Goal: Book appointment/travel/reservation

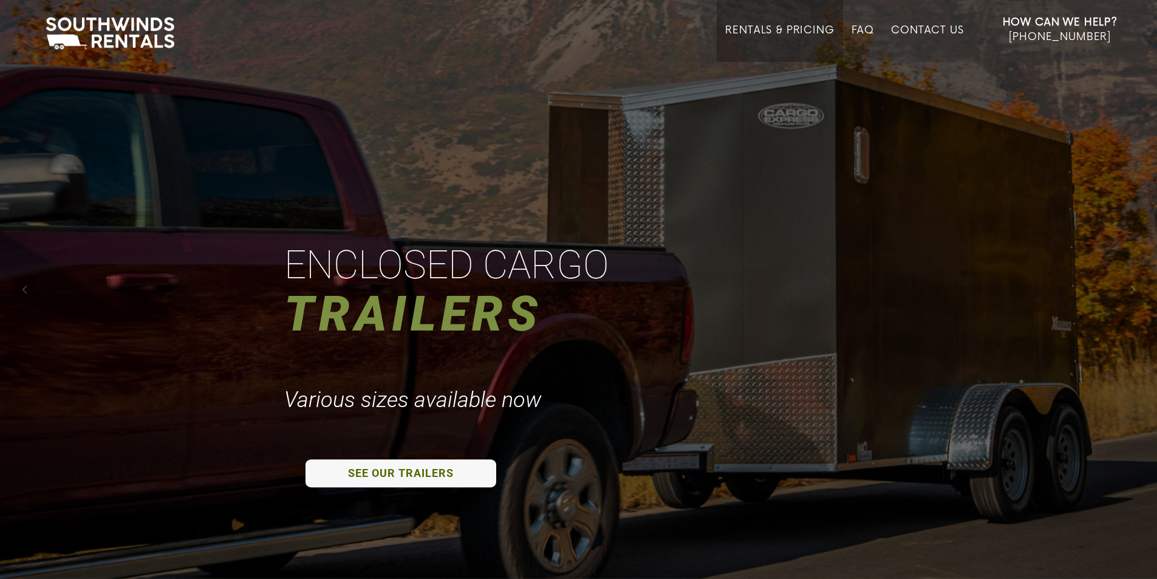
click at [803, 24] on link "Rentals & Pricing" at bounding box center [779, 43] width 109 height 38
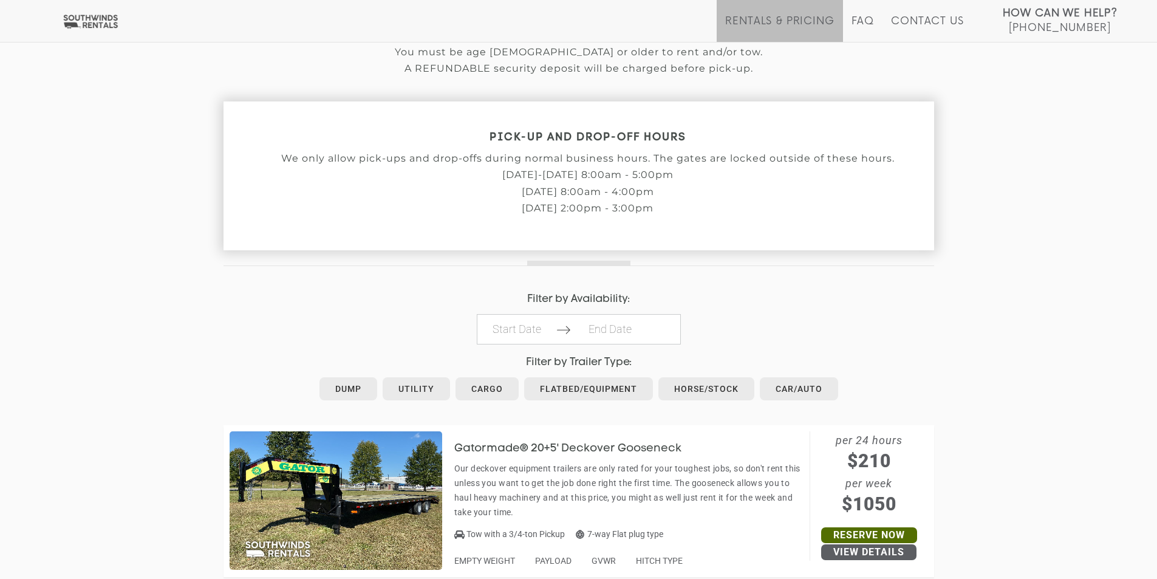
scroll to position [425, 0]
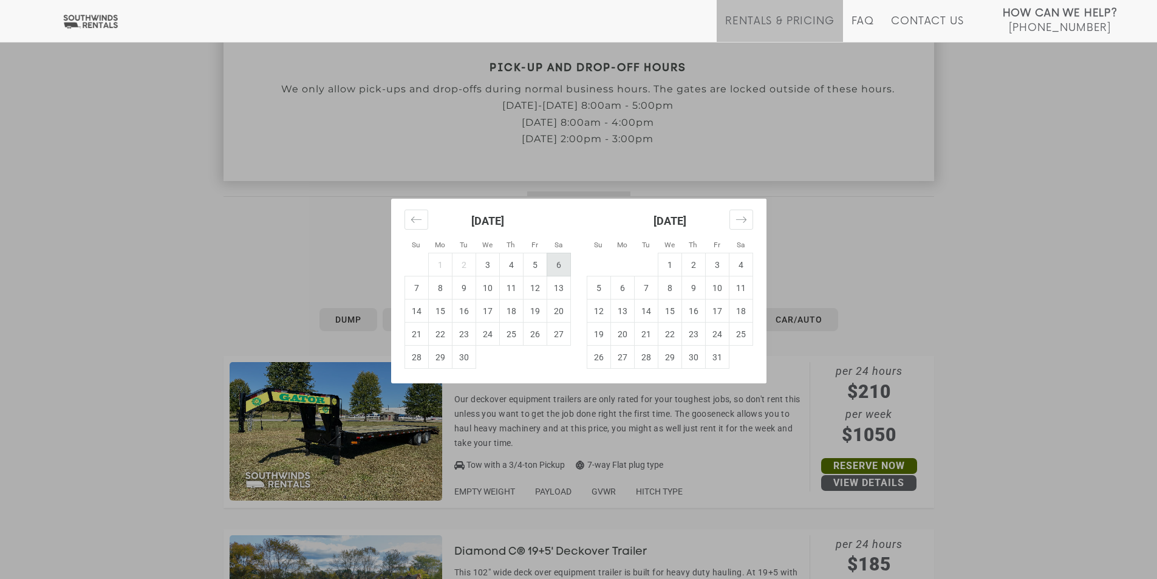
click at [563, 266] on td "6" at bounding box center [559, 264] width 24 height 23
type input "[DATE]"
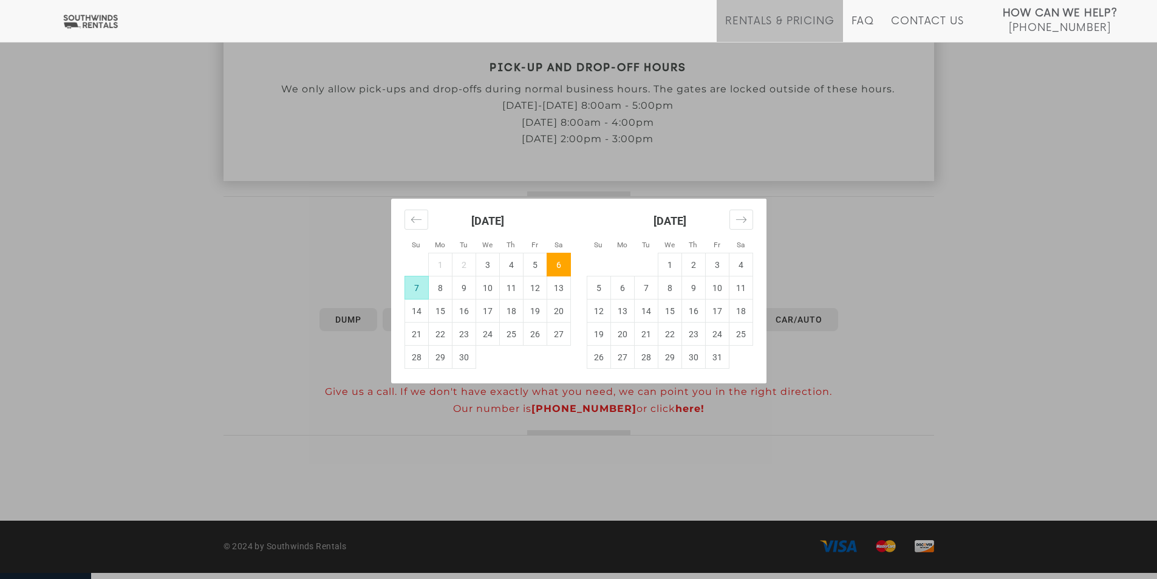
scroll to position [419, 0]
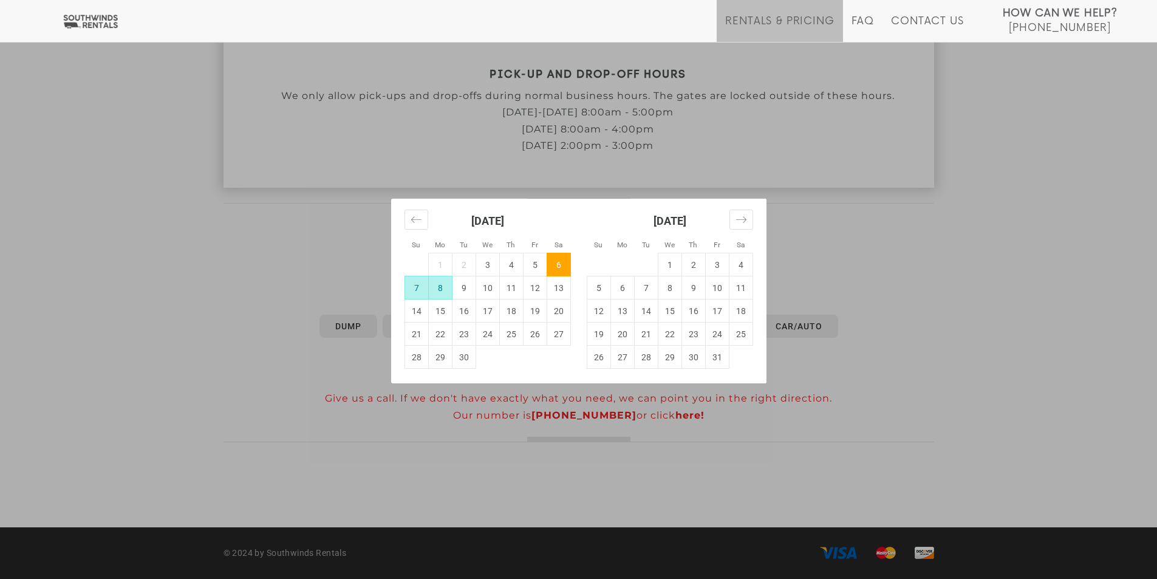
click at [442, 292] on td "8" at bounding box center [440, 287] width 24 height 23
type input "[DATE]"
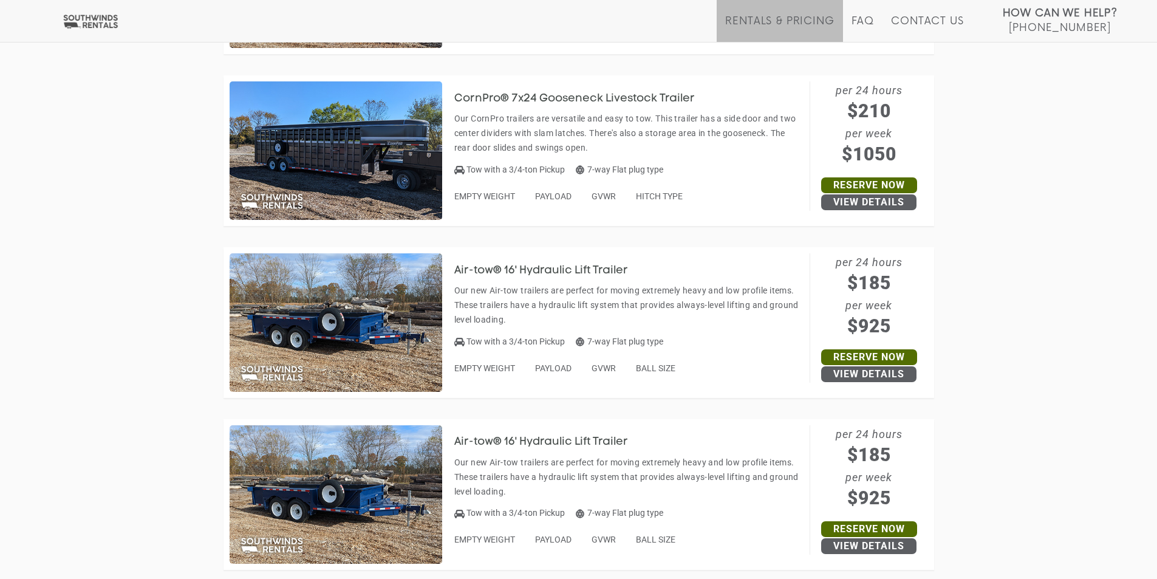
scroll to position [3517, 0]
